Goal: Transaction & Acquisition: Book appointment/travel/reservation

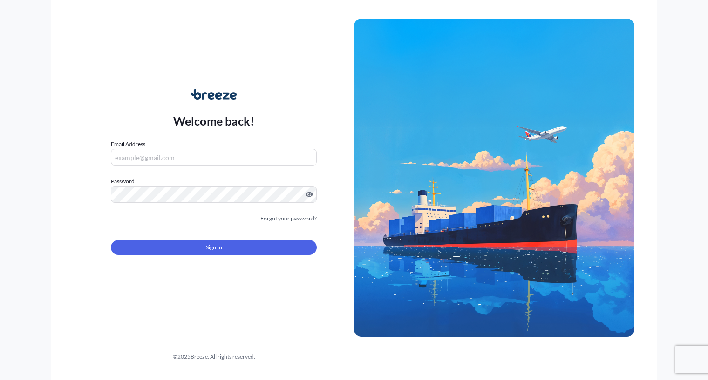
type input "[EMAIL_ADDRESS][DOMAIN_NAME]"
click at [171, 243] on button "Sign In" at bounding box center [214, 247] width 206 height 15
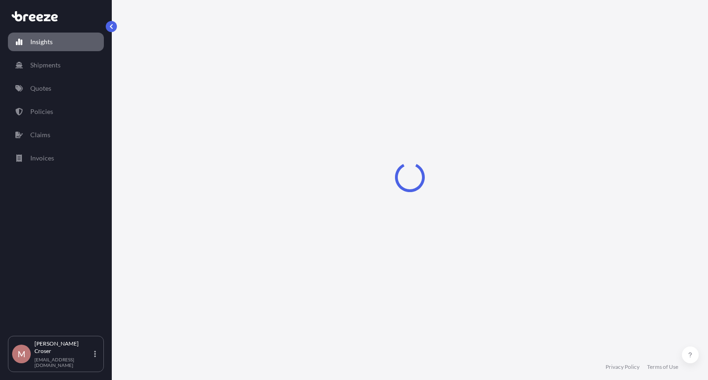
select select "2025"
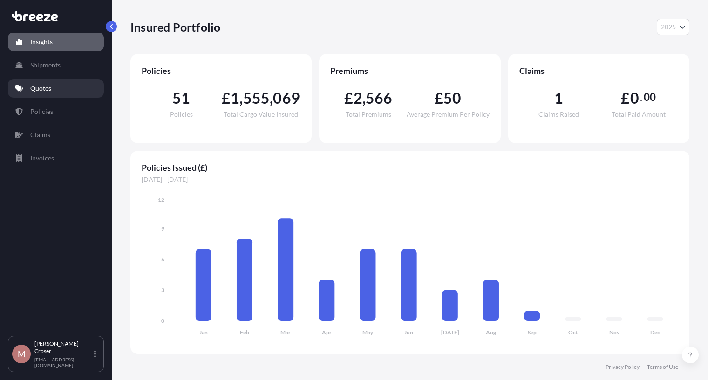
click at [47, 92] on p "Quotes" at bounding box center [40, 88] width 21 height 9
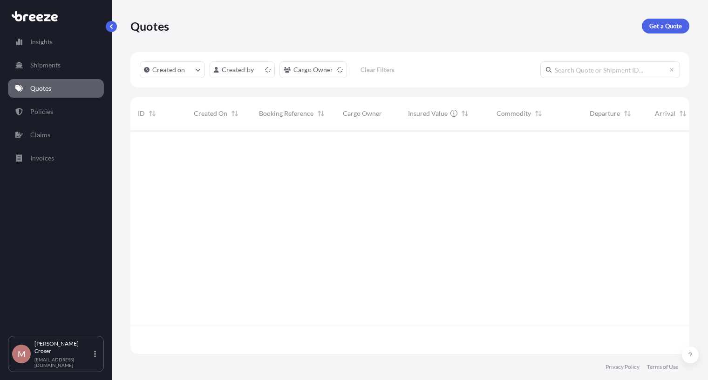
scroll to position [222, 552]
click at [675, 24] on p "Get a Quote" at bounding box center [665, 25] width 33 height 9
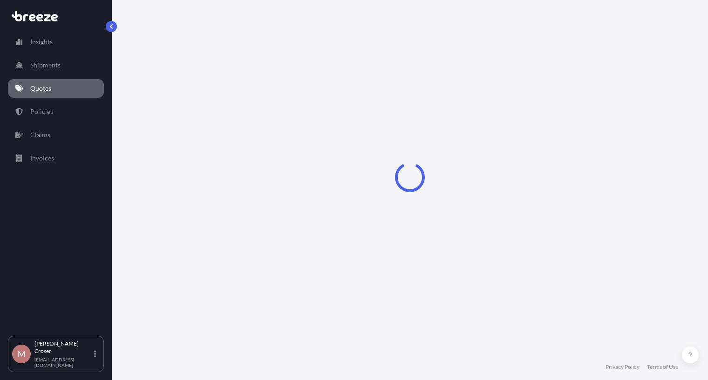
select select "Sea"
select select "1"
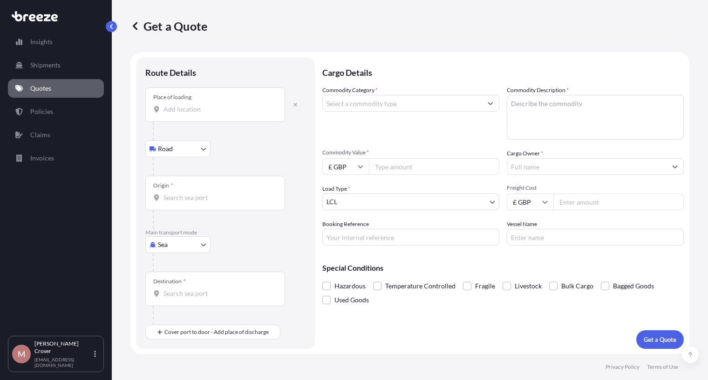
click at [185, 112] on input "Place of loading" at bounding box center [218, 109] width 110 height 9
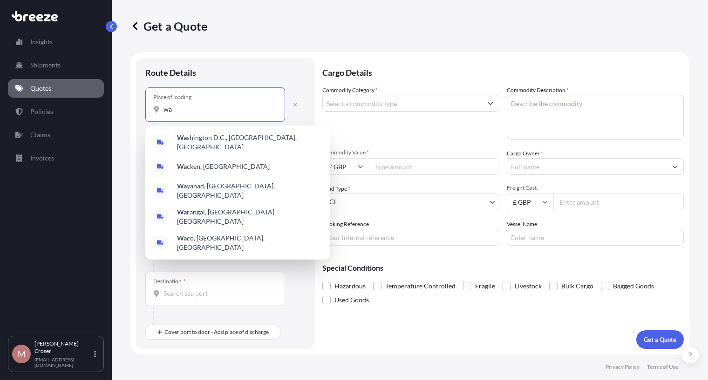
type input "wa"
click at [263, 265] on div at bounding box center [229, 262] width 153 height 19
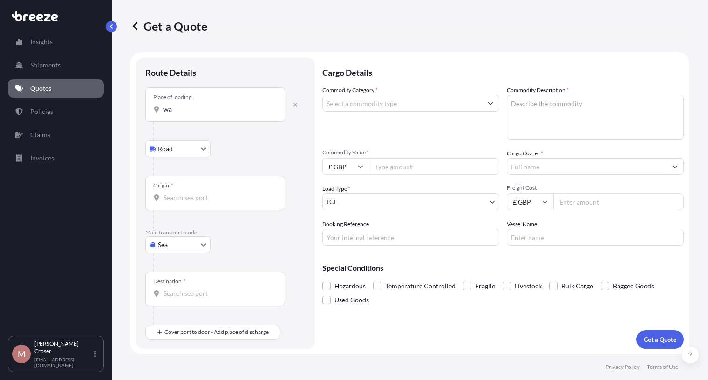
click at [181, 195] on input "Origin *" at bounding box center [218, 197] width 110 height 9
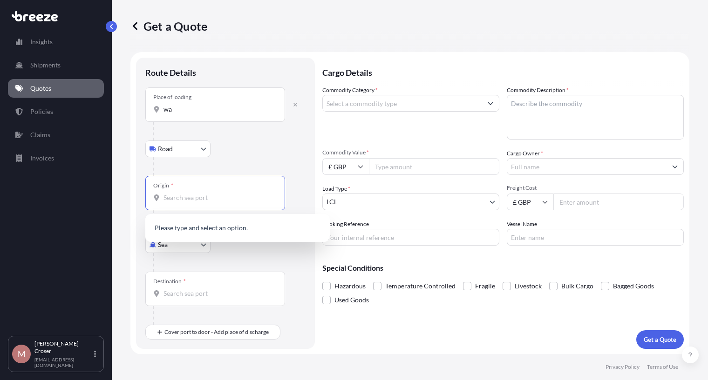
click at [178, 251] on body "5 options available. 0 options available. Insights Shipments Quotes Policies Cl…" at bounding box center [354, 190] width 708 height 380
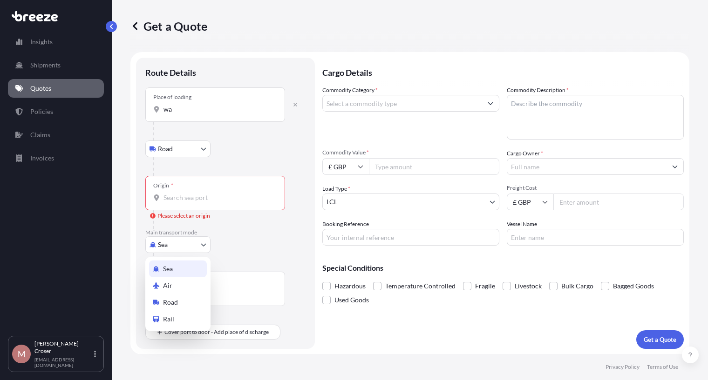
click at [176, 286] on div "Air" at bounding box center [178, 286] width 58 height 17
select select "Air"
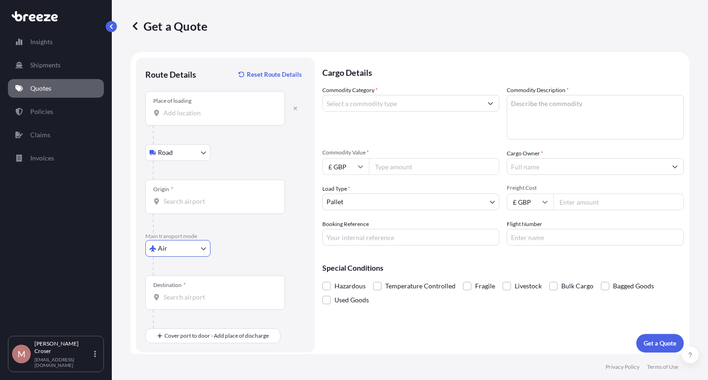
click at [184, 115] on input "Place of loading" at bounding box center [218, 113] width 110 height 9
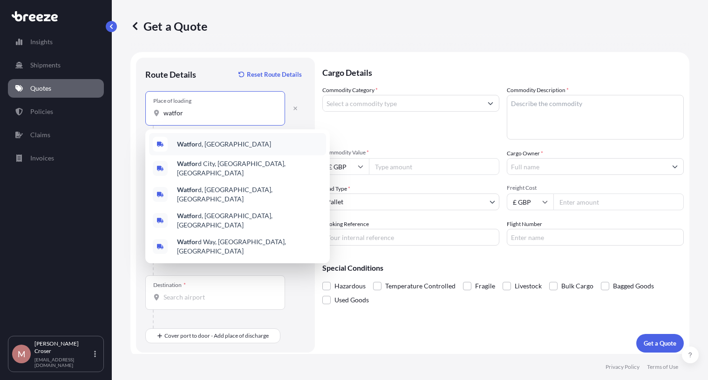
click at [189, 142] on b "Watfor" at bounding box center [187, 144] width 21 height 8
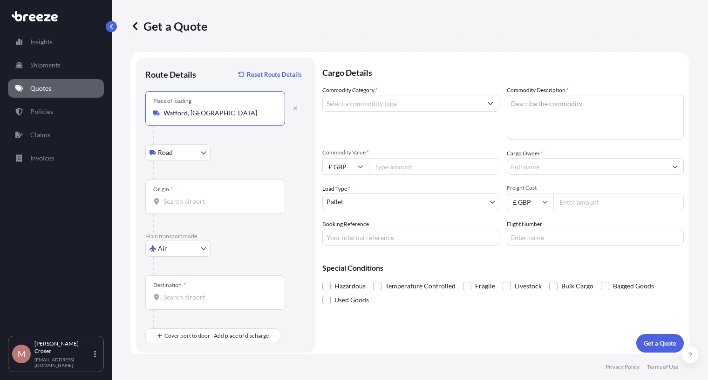
type input "Watford, [GEOGRAPHIC_DATA]"
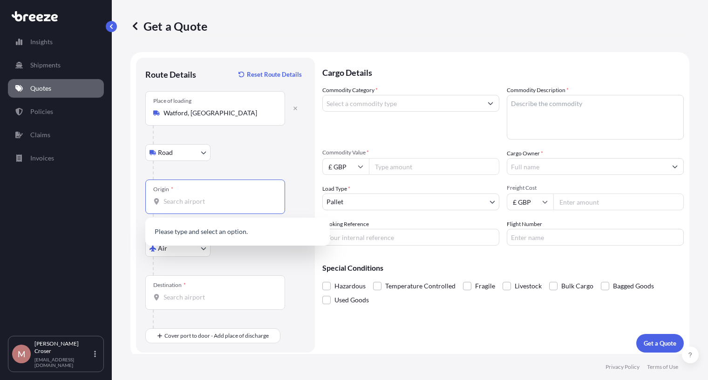
click at [181, 204] on input "Origin *" at bounding box center [218, 201] width 110 height 9
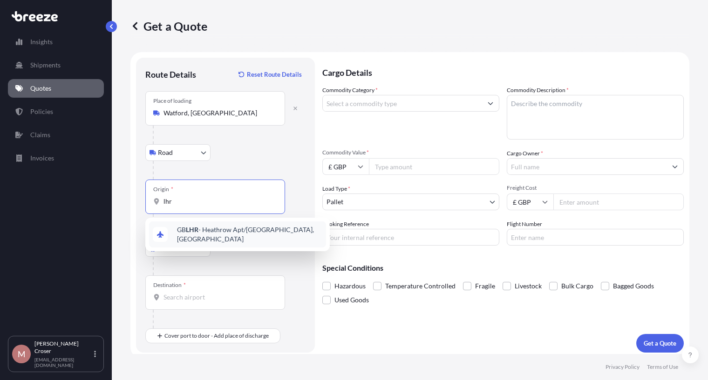
click at [199, 232] on span "GB LHR - Heathrow Apt/London, United Kingdom" at bounding box center [249, 234] width 145 height 19
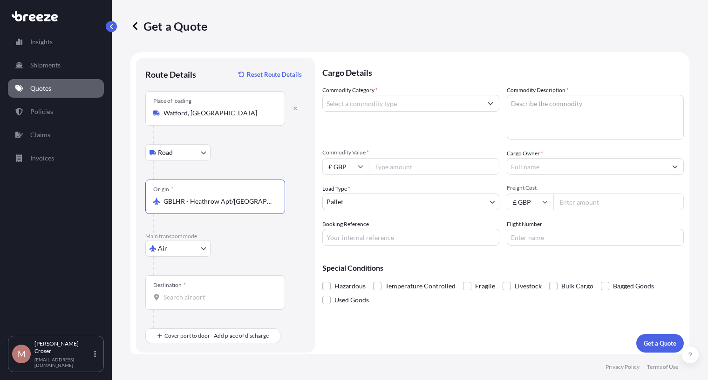
type input "GBLHR - Heathrow Apt/London, United Kingdom"
click at [188, 293] on input "Destination *" at bounding box center [218, 297] width 110 height 9
type input "GHACC - Accra, Ghana"
click at [360, 105] on input "Commodity Category *" at bounding box center [402, 103] width 159 height 17
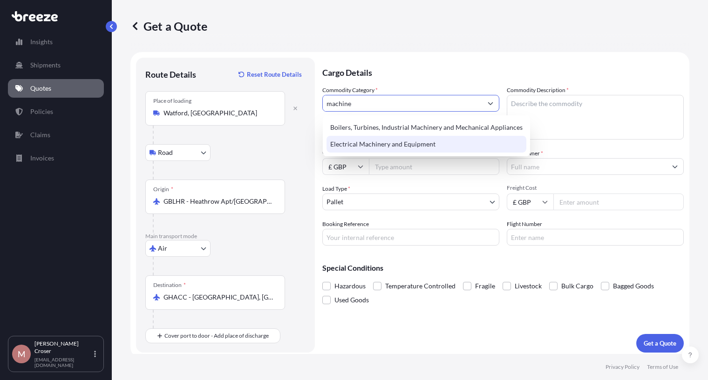
click at [367, 146] on div "Electrical Machinery and Equipment" at bounding box center [426, 144] width 200 height 17
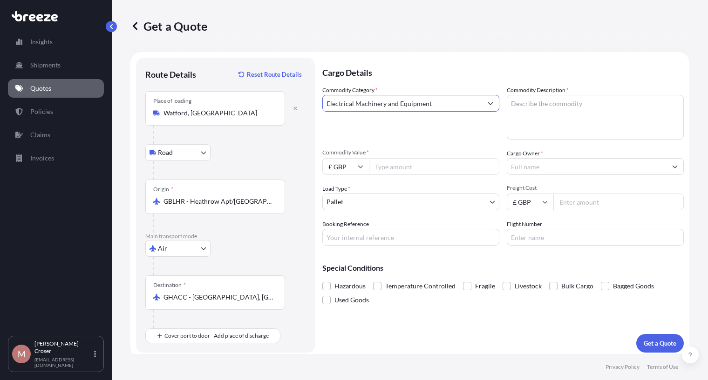
type input "Electrical Machinery and Equipment"
click at [581, 105] on textarea "Commodity Description *" at bounding box center [595, 117] width 177 height 45
type textarea "S"
type textarea "Transformers"
click at [428, 165] on input "Commodity Value *" at bounding box center [434, 166] width 130 height 17
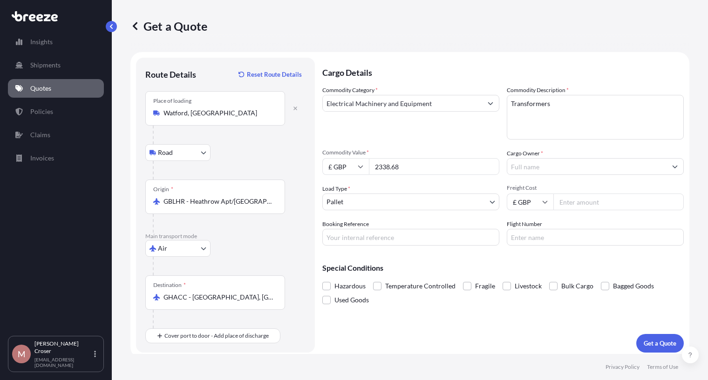
type input "2338.68"
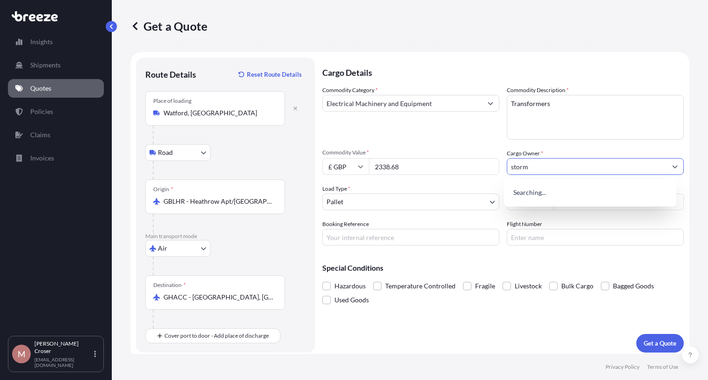
type input "storm"
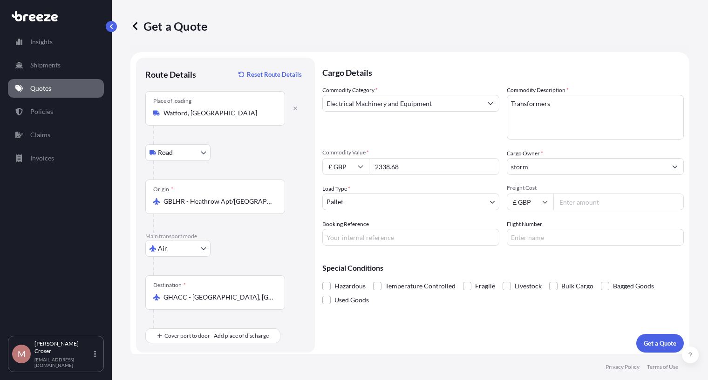
click at [572, 205] on input "Freight Cost" at bounding box center [618, 202] width 130 height 17
type input "355"
click at [648, 339] on button "Get a Quote" at bounding box center [660, 343] width 48 height 19
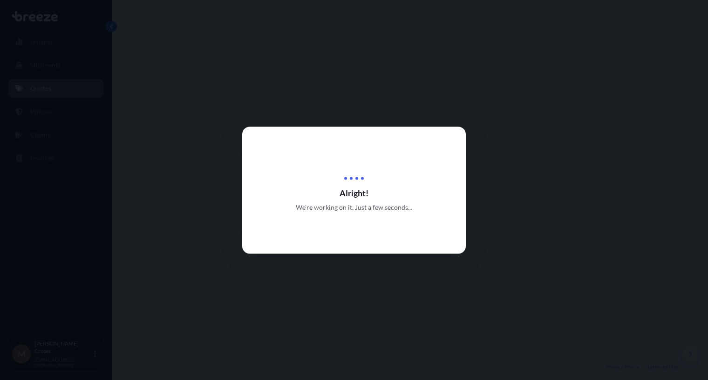
select select "Road"
select select "Air"
select select "1"
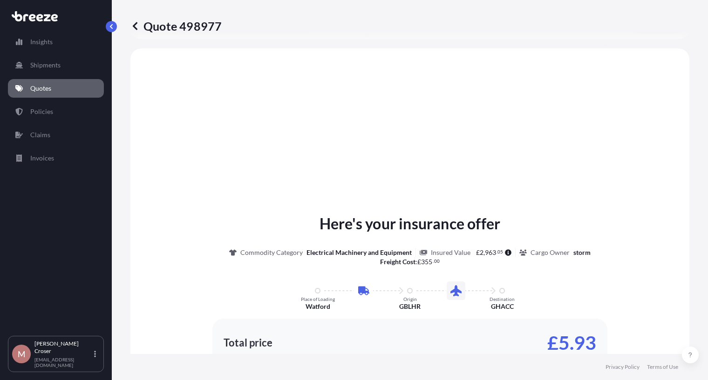
scroll to position [318, 0]
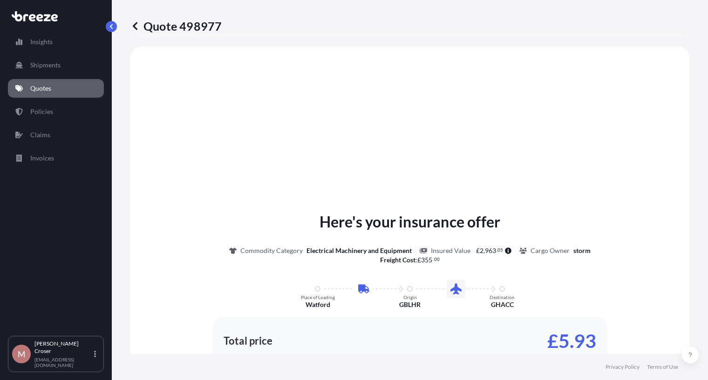
click at [38, 260] on div "Insights Shipments Quotes Policies Claims Invoices" at bounding box center [56, 180] width 96 height 312
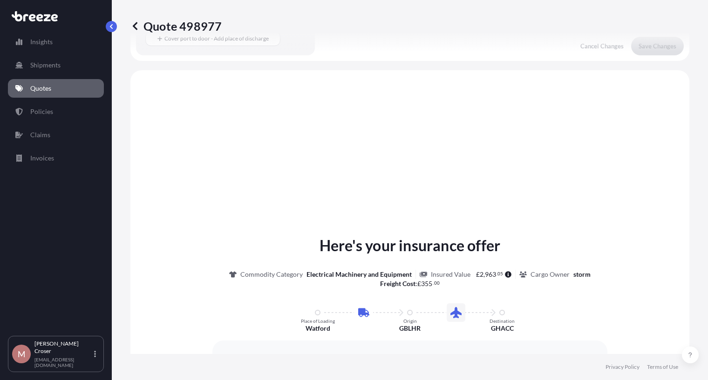
scroll to position [271, 0]
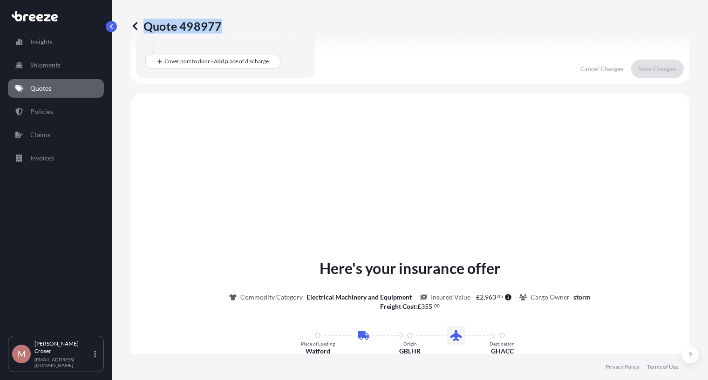
drag, startPoint x: 232, startPoint y: 26, endPoint x: 220, endPoint y: 26, distance: 12.6
type textarea "Quote 498977"
click at [220, 26] on div "Quote 498977" at bounding box center [409, 26] width 559 height 15
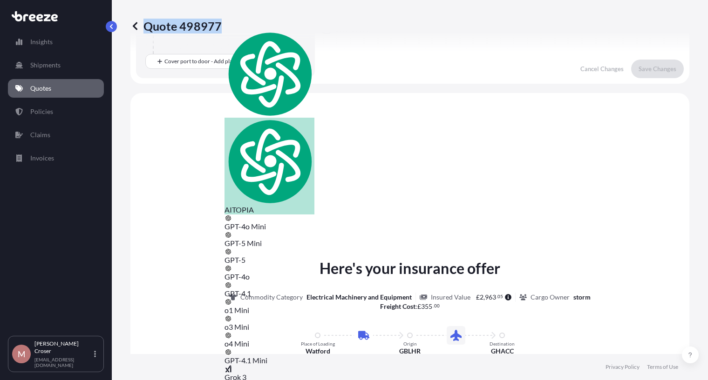
copy p "Quote 498977"
click at [64, 90] on link "Quotes" at bounding box center [56, 88] width 96 height 19
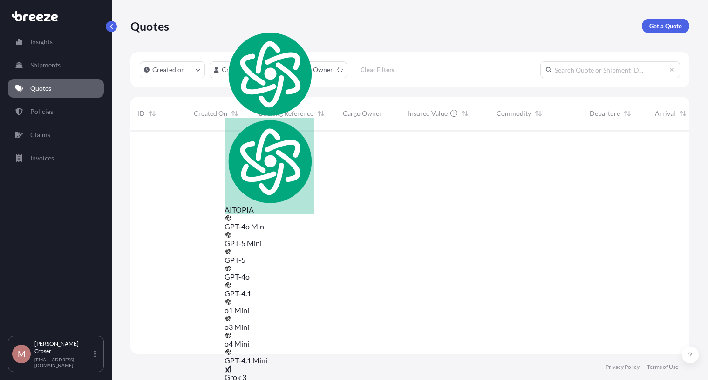
scroll to position [222, 552]
click at [675, 26] on p "Get a Quote" at bounding box center [665, 25] width 33 height 9
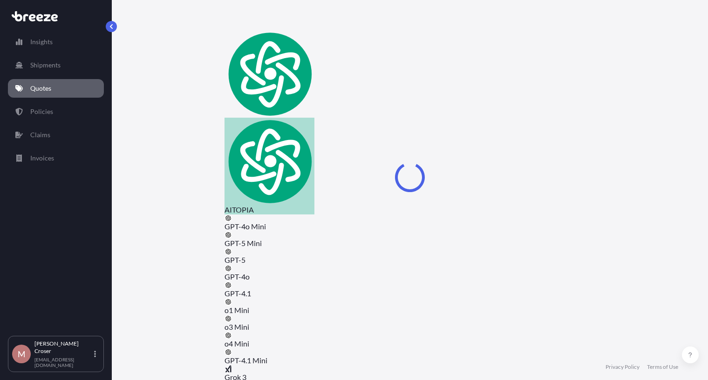
select select "Sea"
select select "1"
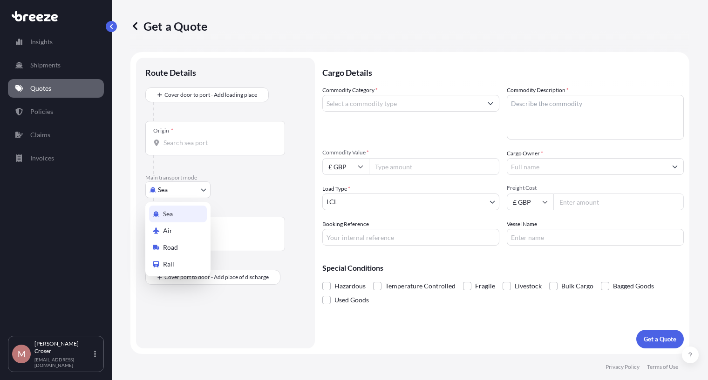
click at [191, 191] on body "Insights Shipments Quotes Policies Claims Invoices M Matt Croser mcroser@baship…" at bounding box center [354, 190] width 708 height 380
click at [181, 245] on div "Road" at bounding box center [178, 247] width 58 height 17
select select "Road"
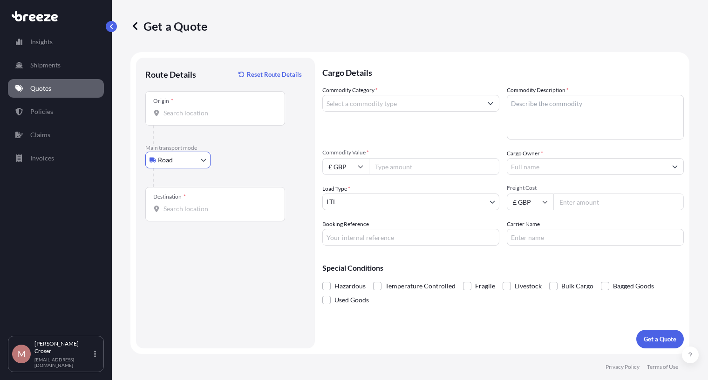
click at [180, 116] on input "Origin *" at bounding box center [218, 113] width 110 height 9
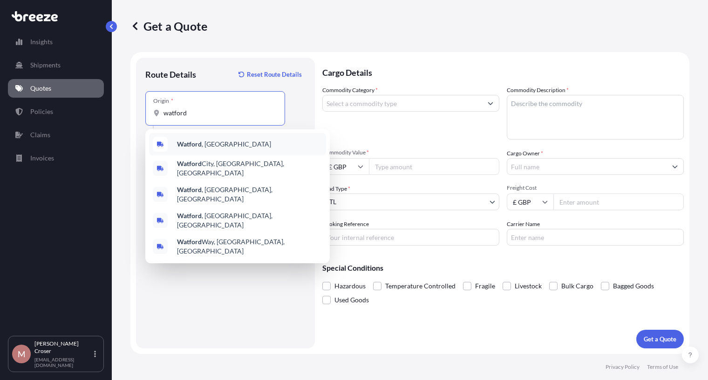
click at [219, 143] on div "Watford , UK" at bounding box center [237, 144] width 177 height 22
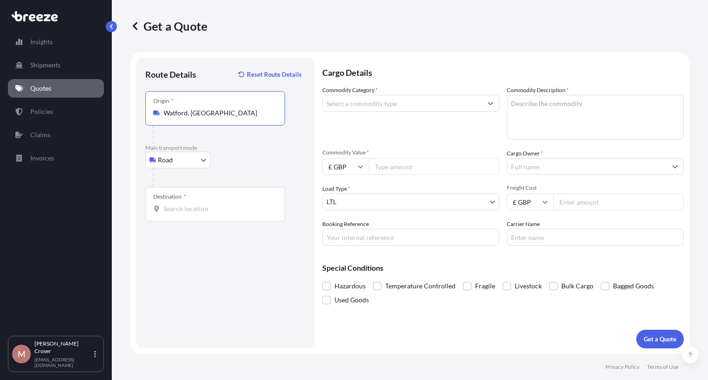
type input "Watford, [GEOGRAPHIC_DATA]"
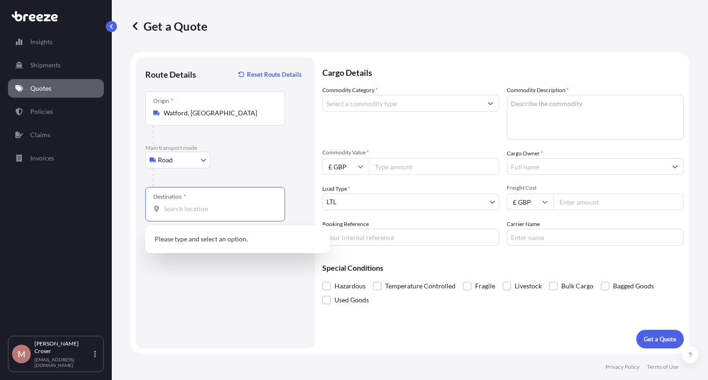
click at [193, 204] on input "Destination *" at bounding box center [218, 208] width 110 height 9
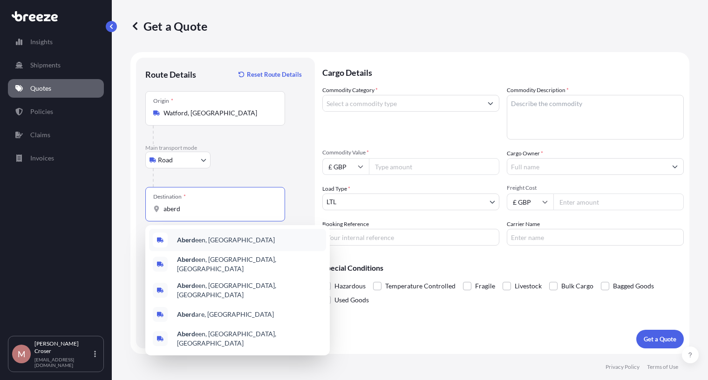
click at [204, 244] on span "Aberd een, UK" at bounding box center [226, 240] width 98 height 9
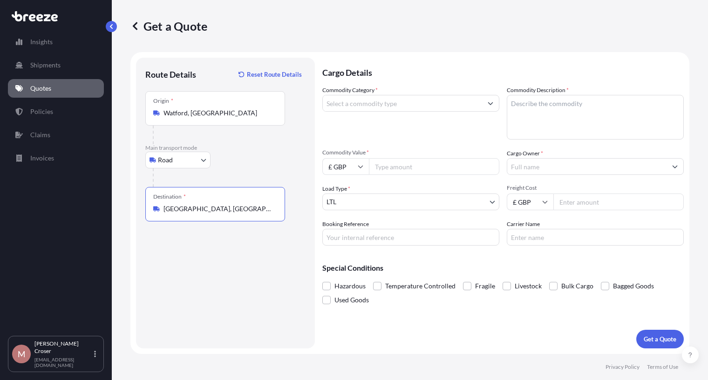
type input "[GEOGRAPHIC_DATA], [GEOGRAPHIC_DATA]"
click at [374, 109] on input "Commodity Category *" at bounding box center [402, 103] width 159 height 17
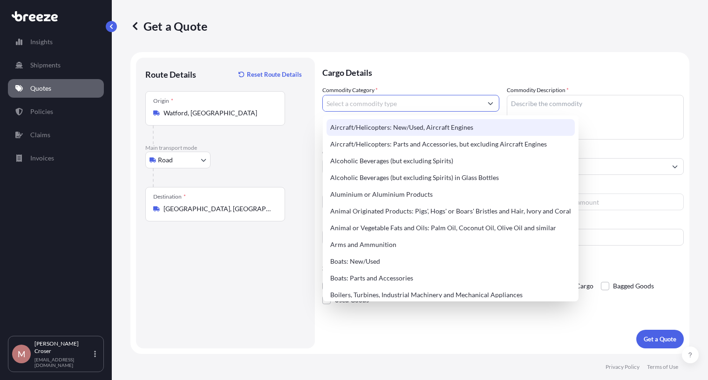
click at [375, 107] on input "Commodity Category *" at bounding box center [402, 103] width 159 height 17
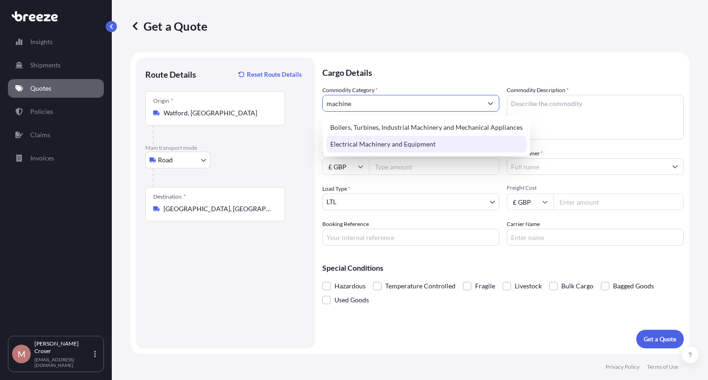
click at [365, 148] on div "Electrical Machinery and Equipment" at bounding box center [426, 144] width 200 height 17
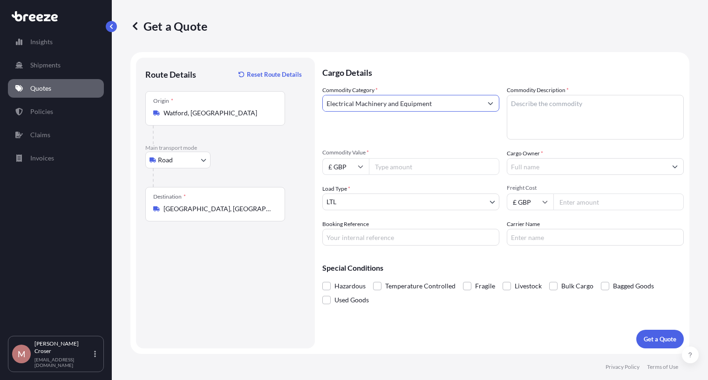
type input "Electrical Machinery and Equipment"
click at [555, 106] on textarea "Commodity Description *" at bounding box center [595, 117] width 177 height 45
type textarea "Machinery"
type input "11603.40"
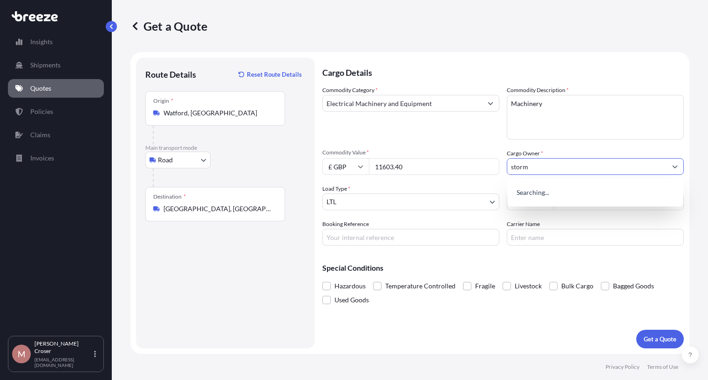
type input "storm"
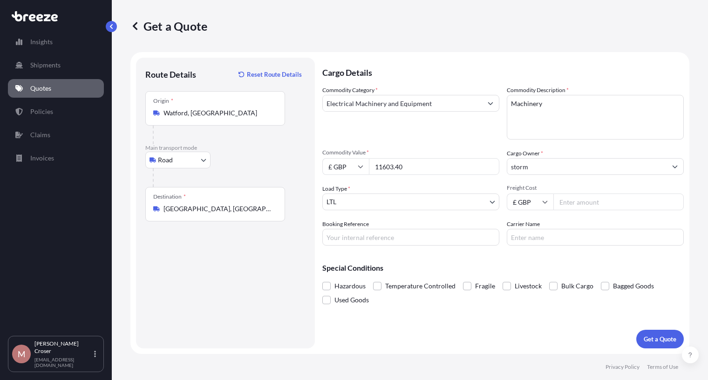
drag, startPoint x: 583, startPoint y: 203, endPoint x: 599, endPoint y: 203, distance: 16.3
click at [584, 203] on input "Freight Cost" at bounding box center [618, 202] width 130 height 17
type input "172.61"
click at [659, 343] on p "Get a Quote" at bounding box center [660, 339] width 33 height 9
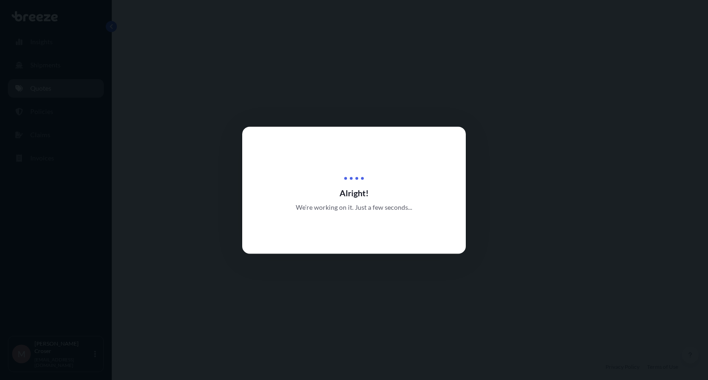
select select "Road"
select select "1"
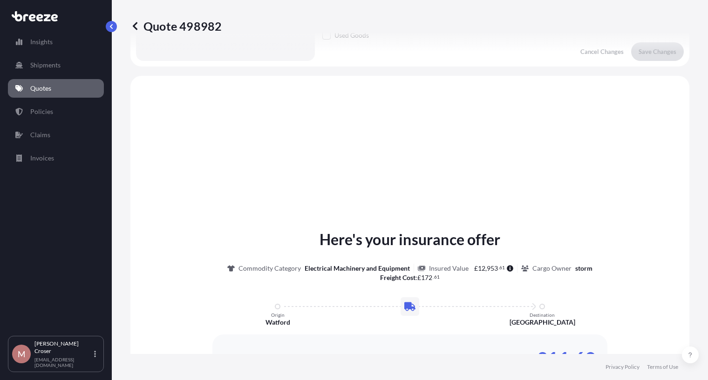
scroll to position [294, 0]
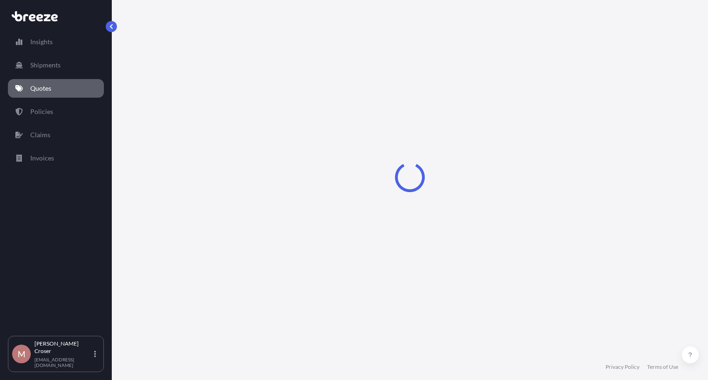
select select "Road"
select select "1"
select select "Road"
select select "1"
select select "Road"
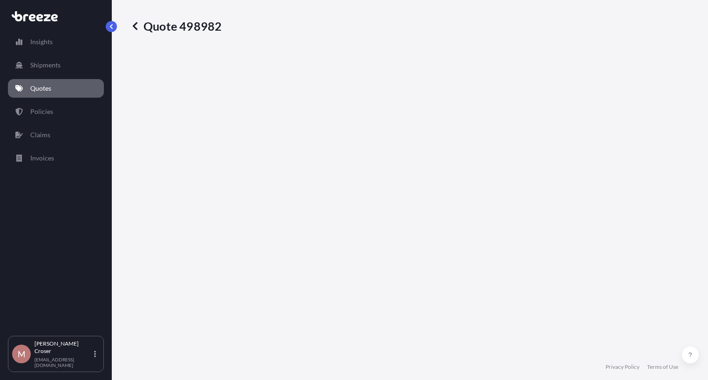
select select "1"
select select "Road"
select select "1"
select select "Road"
select select "1"
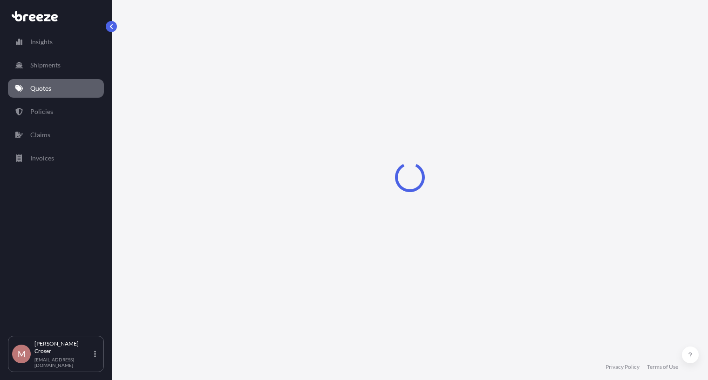
select select "Road"
select select "1"
select select "Road"
select select "1"
select select "Road"
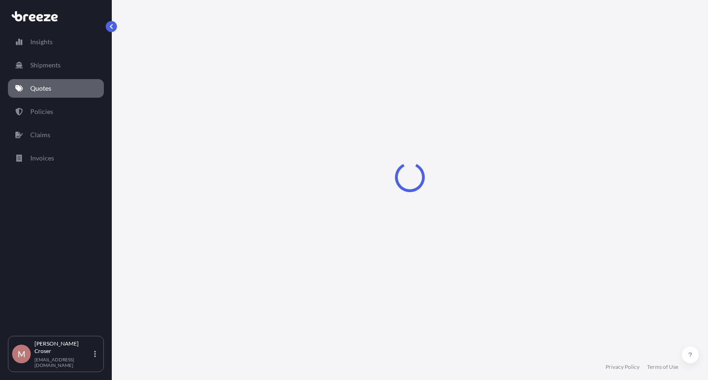
select select "1"
select select "Road"
select select "1"
select select "Road"
select select "1"
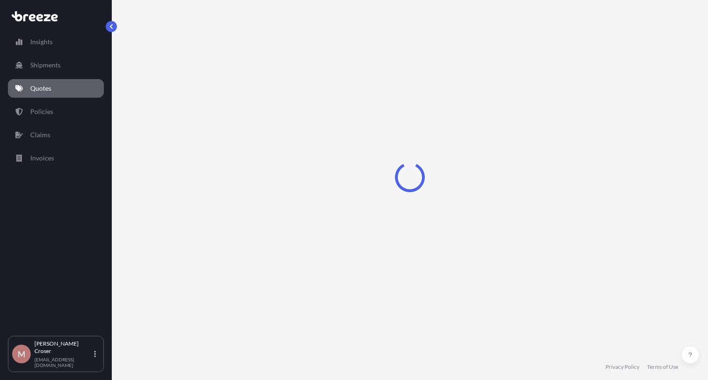
select select "Road"
select select "1"
select select "Road"
select select "1"
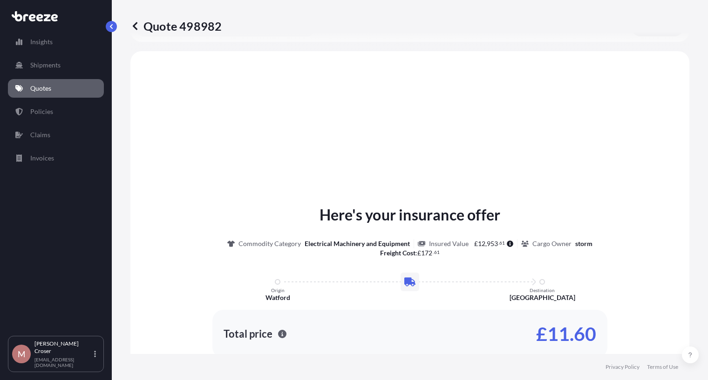
scroll to position [294, 0]
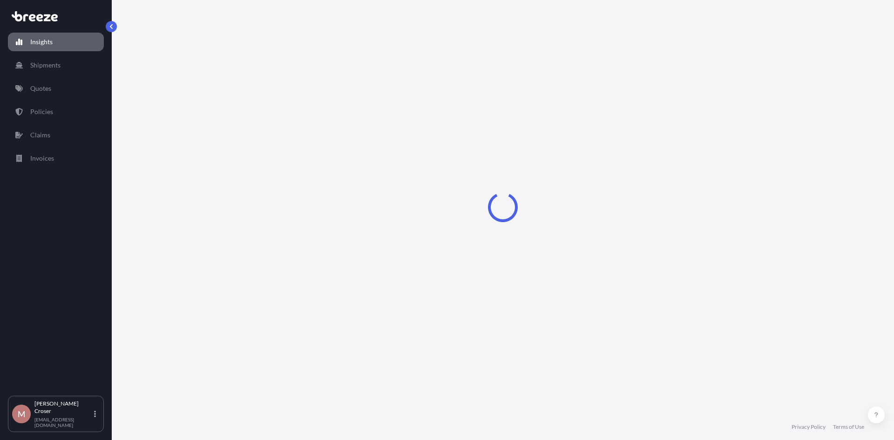
select select "2025"
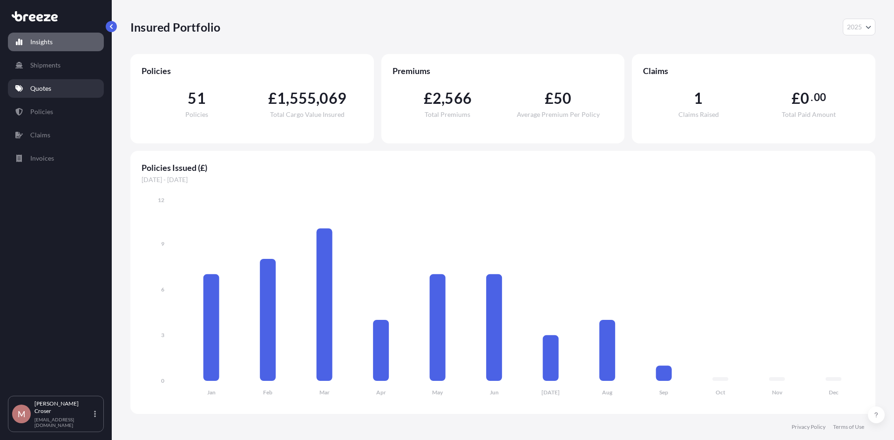
click at [45, 83] on link "Quotes" at bounding box center [56, 88] width 96 height 19
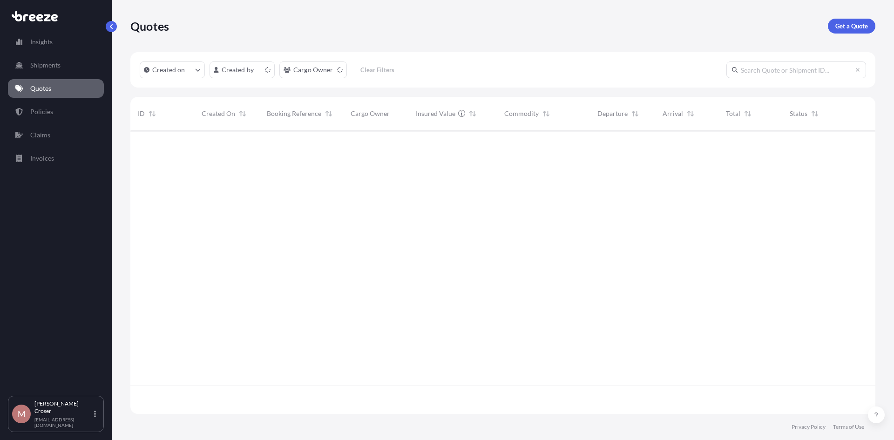
scroll to position [282, 738]
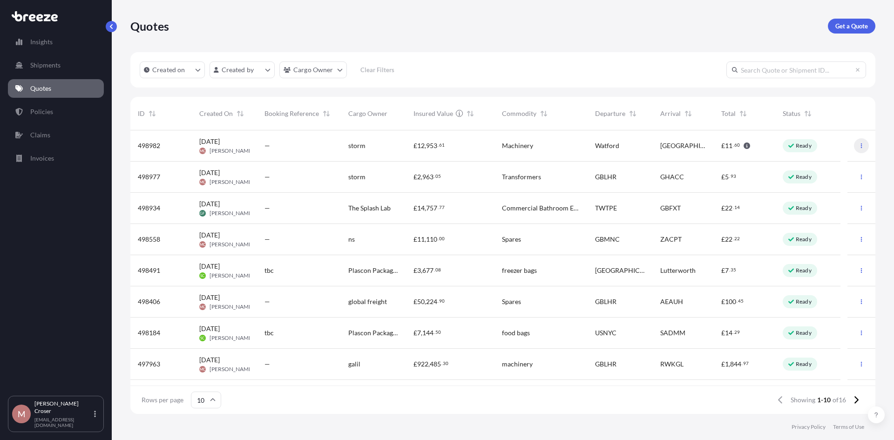
click at [858, 144] on button "button" at bounding box center [861, 145] width 15 height 15
click at [319, 143] on div "—" at bounding box center [299, 145] width 69 height 9
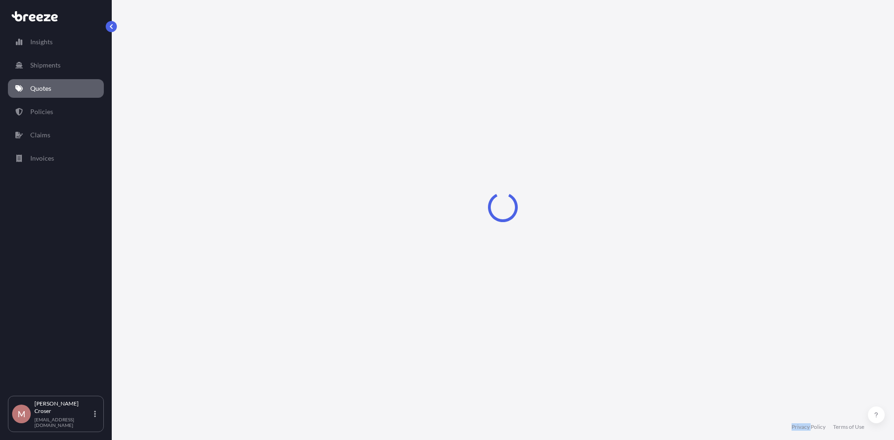
type textarea "Privacy"
click at [319, 143] on div "Loading" at bounding box center [502, 207] width 745 height 414
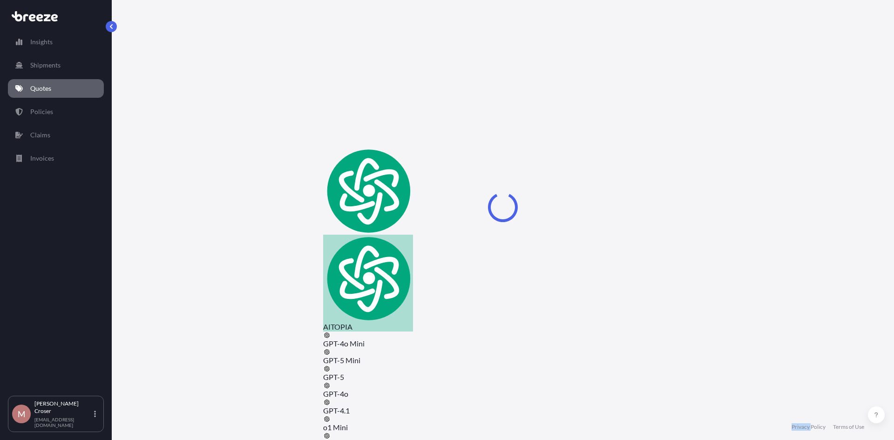
select select "Road"
select select "1"
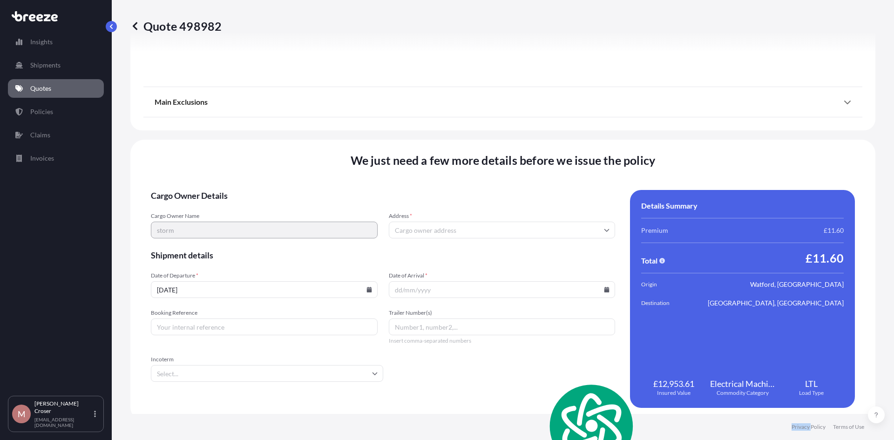
scroll to position [1038, 0]
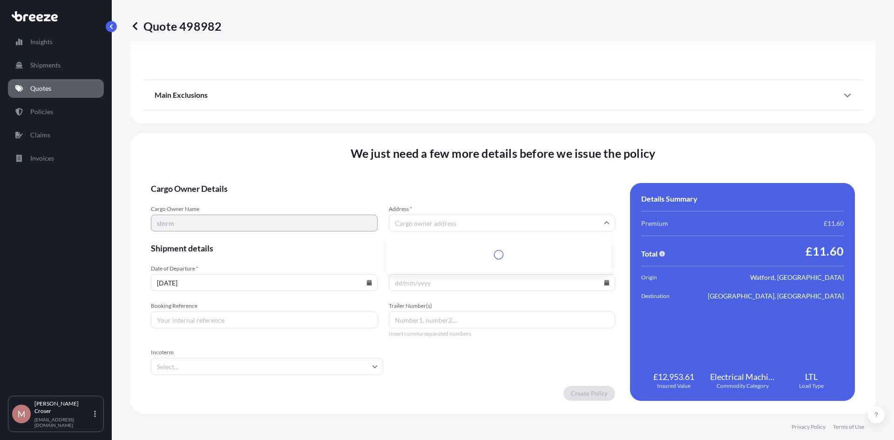
click at [406, 222] on input "Address *" at bounding box center [502, 223] width 227 height 17
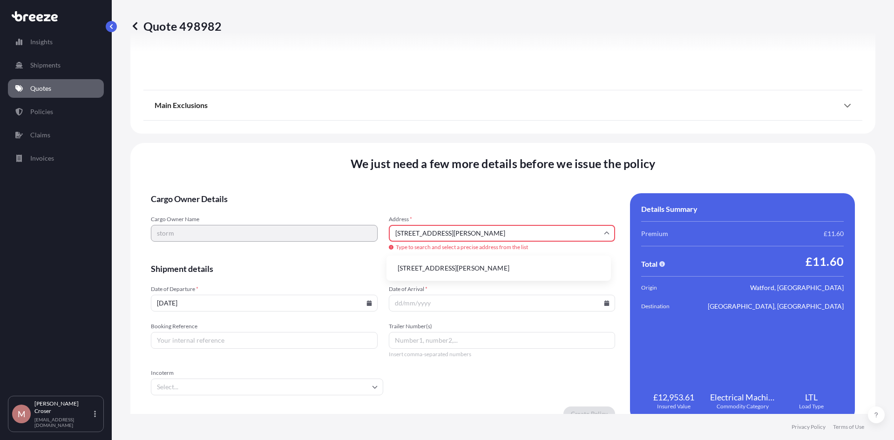
click at [488, 270] on li "[STREET_ADDRESS][PERSON_NAME]" at bounding box center [498, 268] width 217 height 18
type input "[STREET_ADDRESS]"
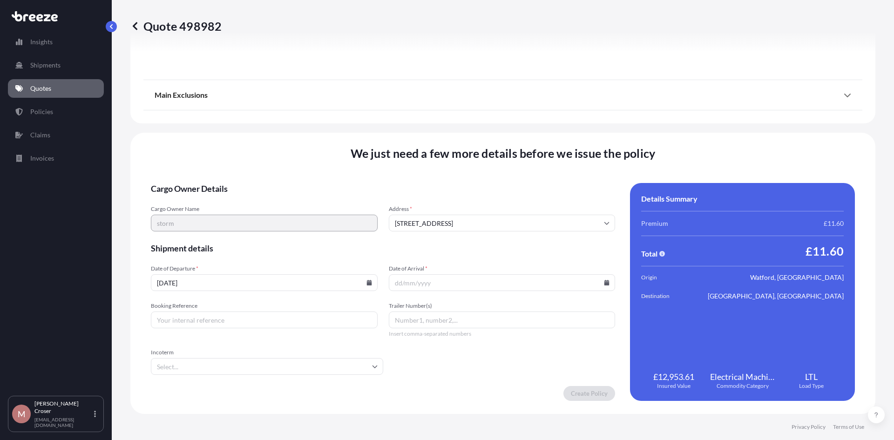
click at [431, 285] on input "Date of Arrival *" at bounding box center [502, 282] width 227 height 17
click at [369, 282] on icon at bounding box center [370, 283] width 6 height 6
click at [197, 196] on button "15" at bounding box center [197, 199] width 15 height 15
type input "[DATE]"
click at [603, 286] on input "Date of Arrival *" at bounding box center [502, 282] width 227 height 17
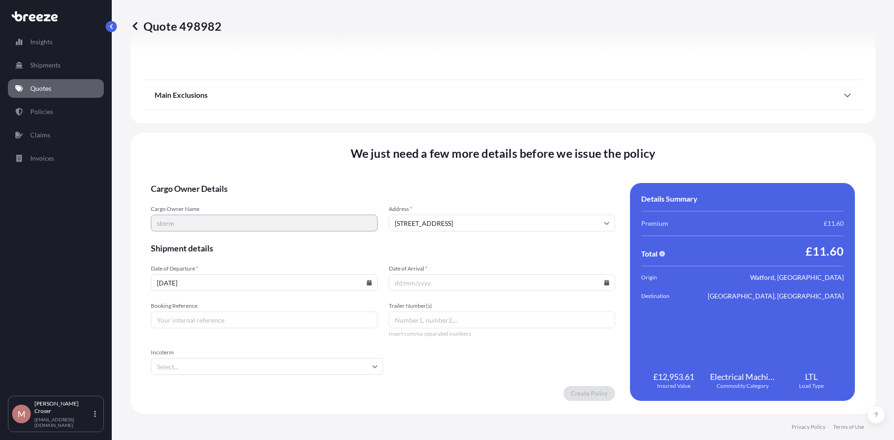
click at [605, 281] on icon at bounding box center [607, 283] width 5 height 6
click at [457, 200] on button "16" at bounding box center [455, 199] width 15 height 15
type input "[DATE]"
click at [247, 317] on input "Booking Reference" at bounding box center [264, 320] width 227 height 17
type input "UKRIJ82947"
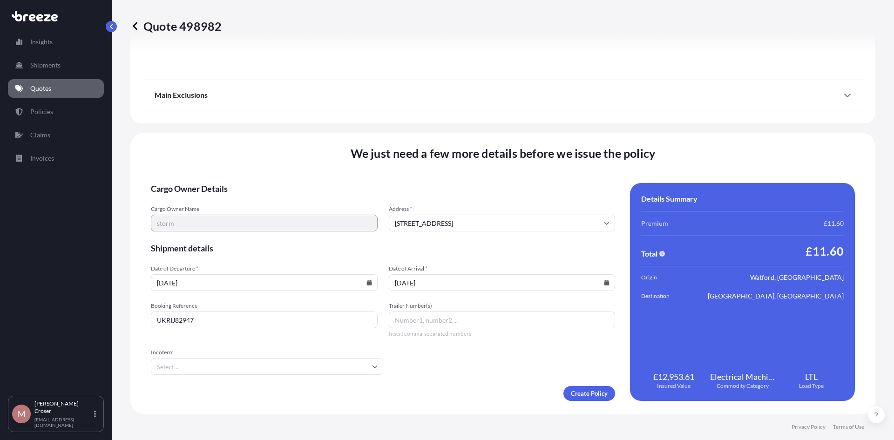
click at [328, 363] on input "Incoterm" at bounding box center [267, 366] width 232 height 17
click at [224, 333] on li "DAP" at bounding box center [266, 334] width 223 height 18
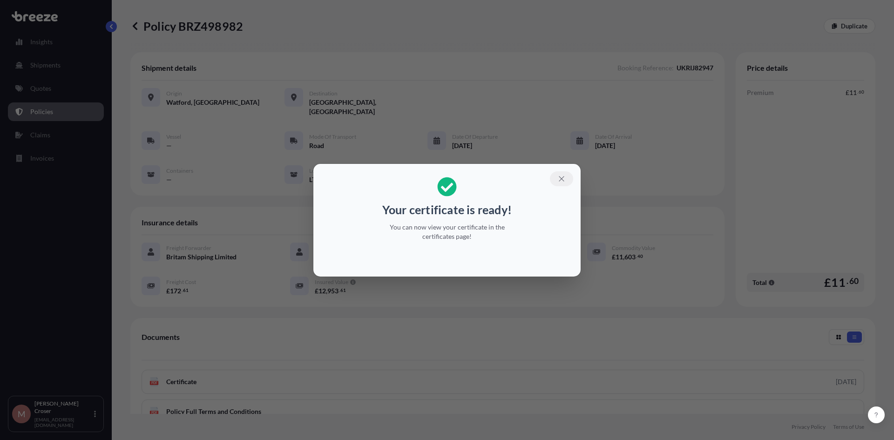
click at [565, 181] on icon "button" at bounding box center [561, 179] width 8 height 8
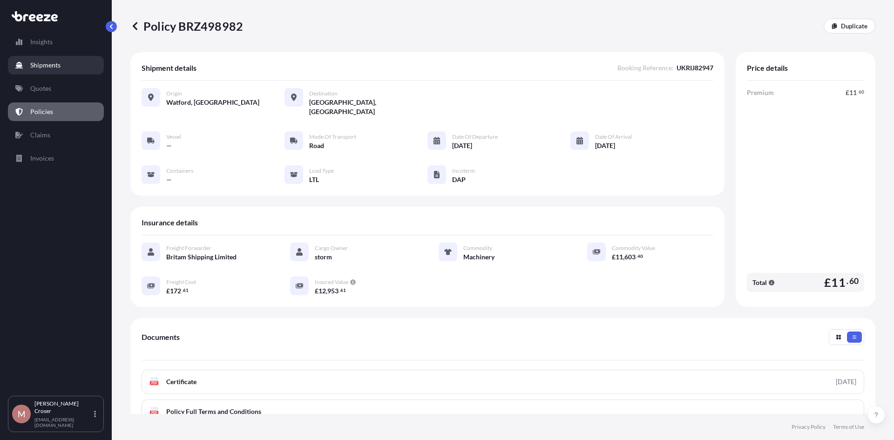
click at [49, 68] on p "Shipments" at bounding box center [45, 65] width 30 height 9
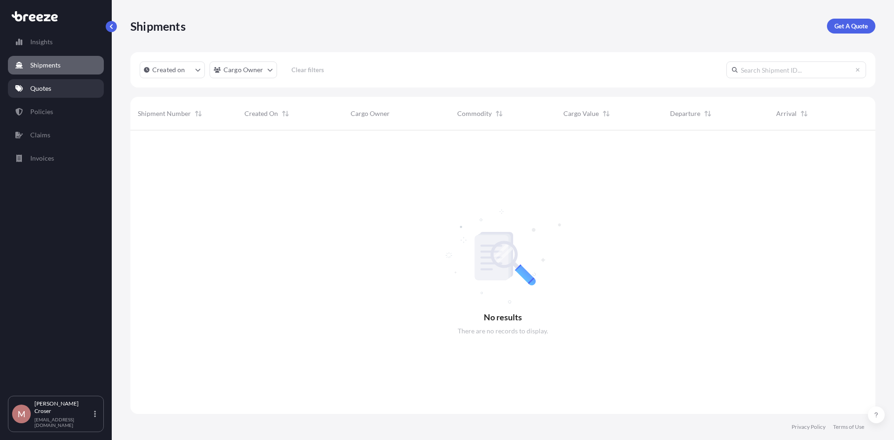
scroll to position [310, 738]
click at [56, 110] on link "Policies" at bounding box center [56, 111] width 96 height 19
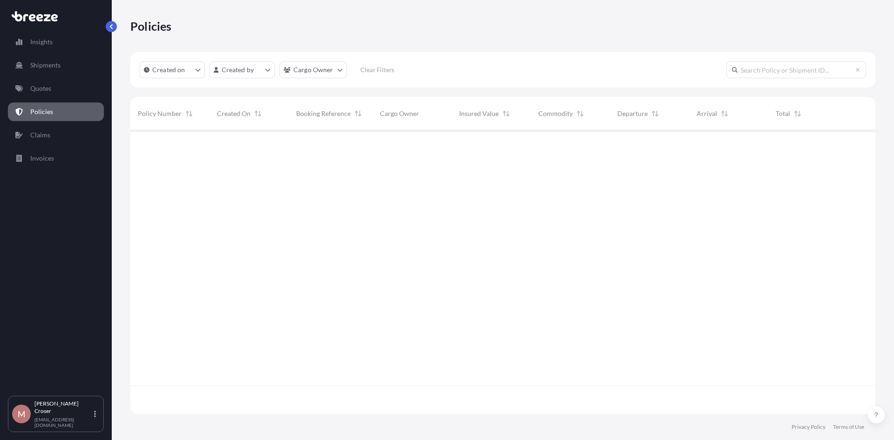
scroll to position [282, 738]
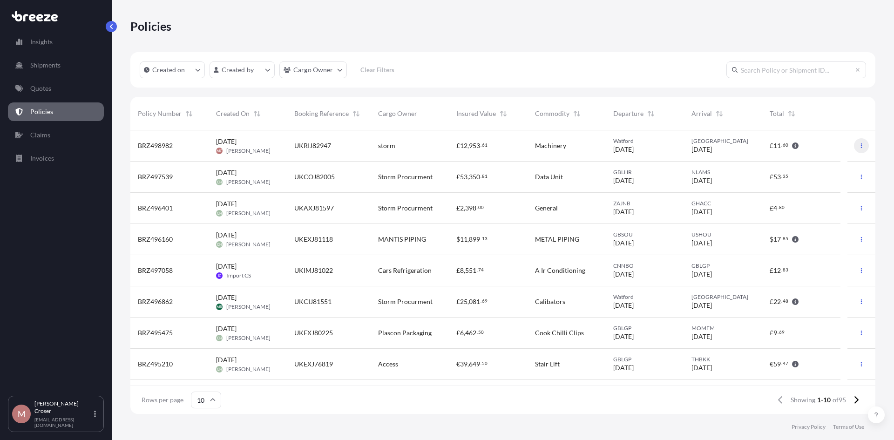
click at [854, 146] on button "button" at bounding box center [861, 145] width 15 height 15
click at [822, 165] on p "Download certificate" at bounding box center [810, 164] width 61 height 9
